Goal: Contribute content

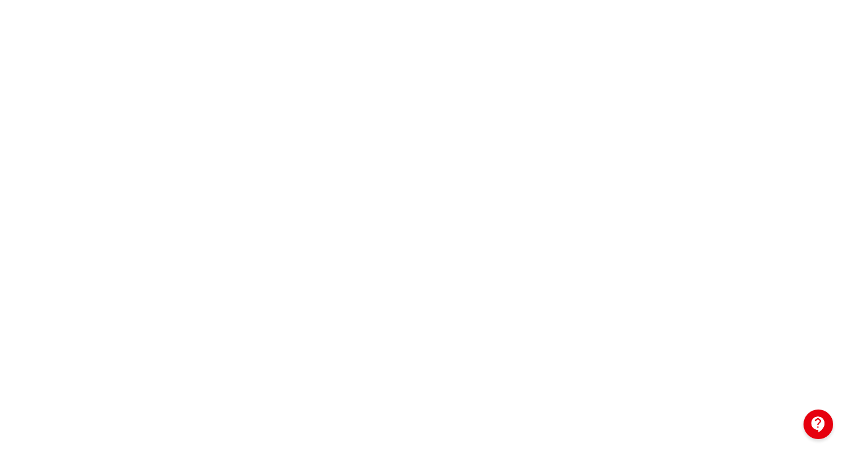
scroll to position [25, 0]
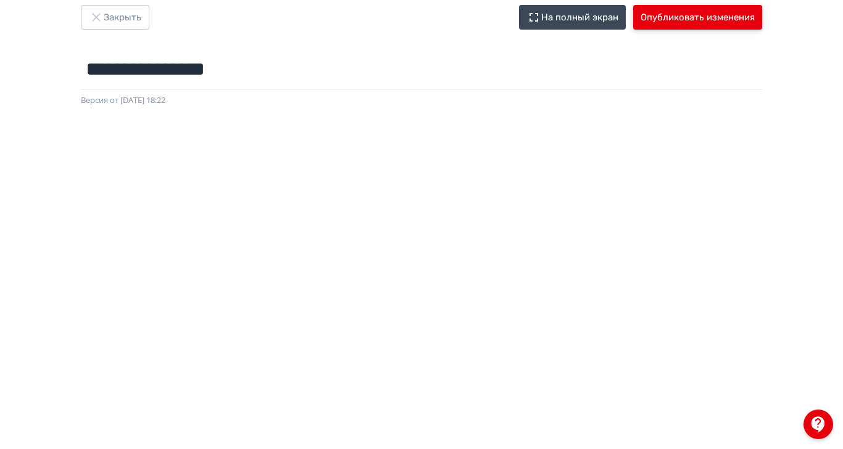
click at [762, 25] on button "Опубликовать изменения" at bounding box center [697, 17] width 129 height 25
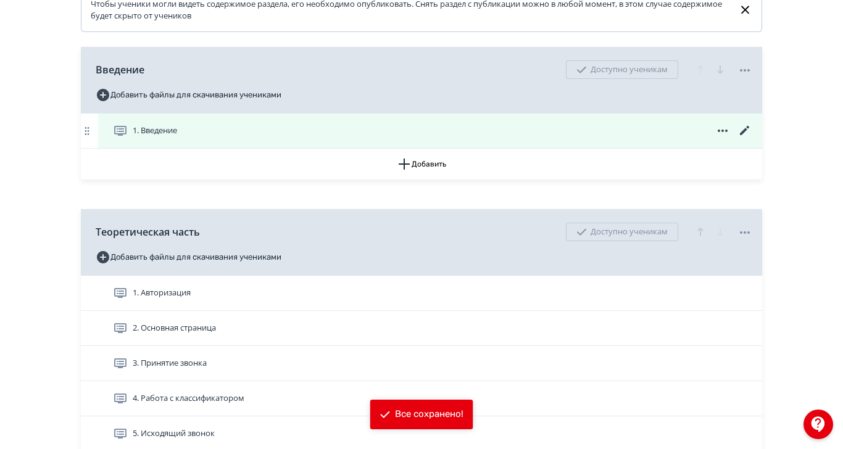
scroll to position [329, 0]
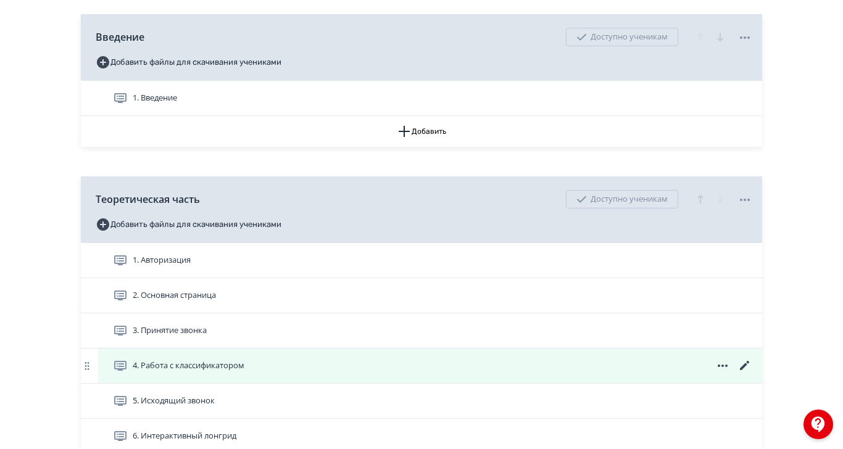
click at [752, 373] on icon at bounding box center [745, 366] width 15 height 15
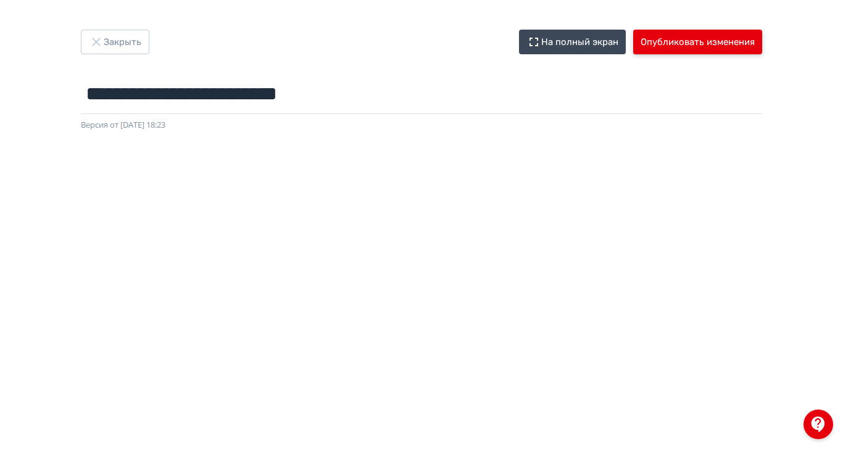
click at [762, 40] on button "Опубликовать изменения" at bounding box center [697, 42] width 129 height 25
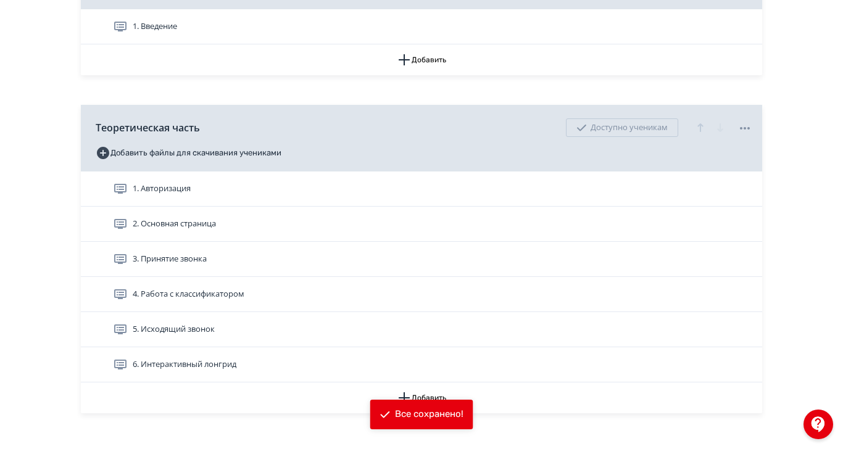
scroll to position [405, 0]
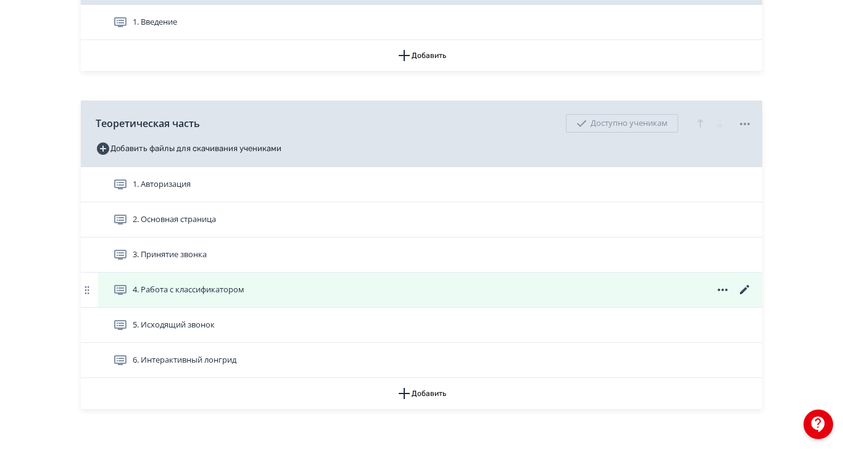
click at [244, 296] on span "4. Работа с классификатором" at bounding box center [189, 290] width 112 height 12
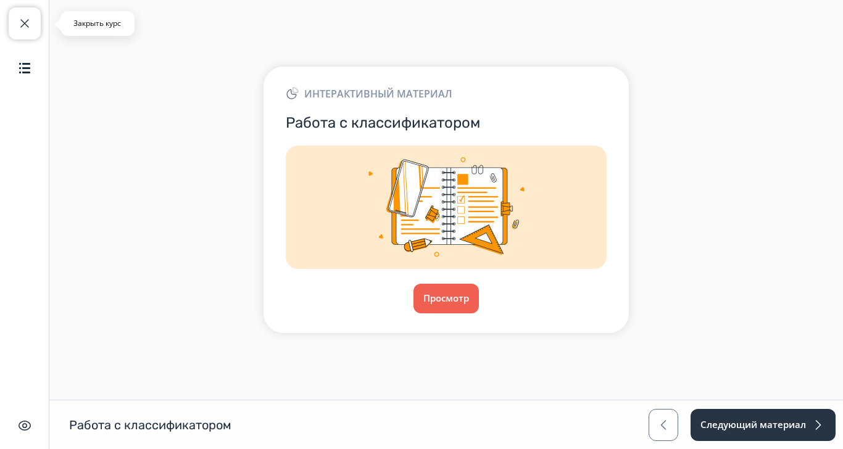
click at [22, 18] on span "button" at bounding box center [24, 23] width 15 height 15
